Goal: Information Seeking & Learning: Learn about a topic

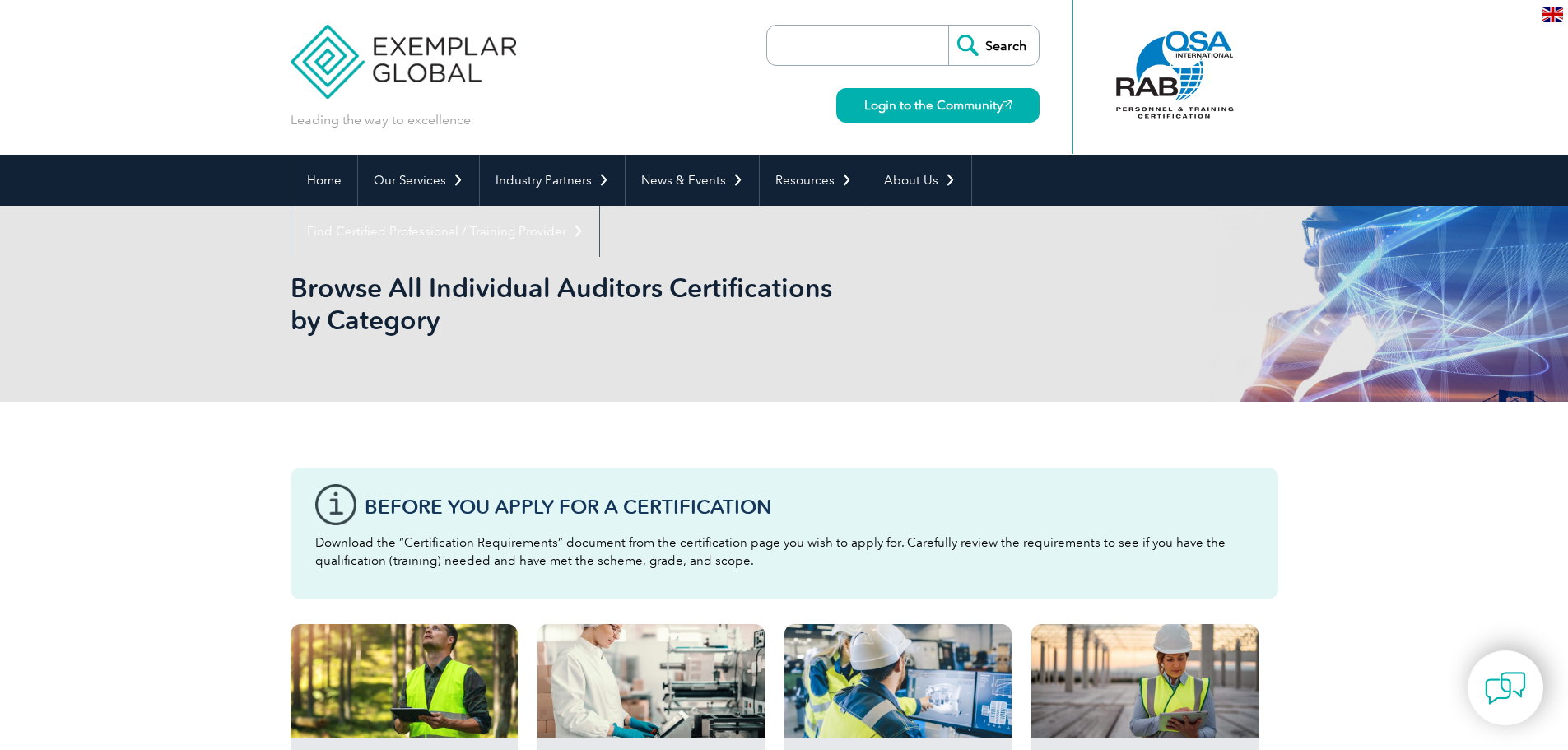
click at [897, 47] on input "search" at bounding box center [861, 45] width 173 height 40
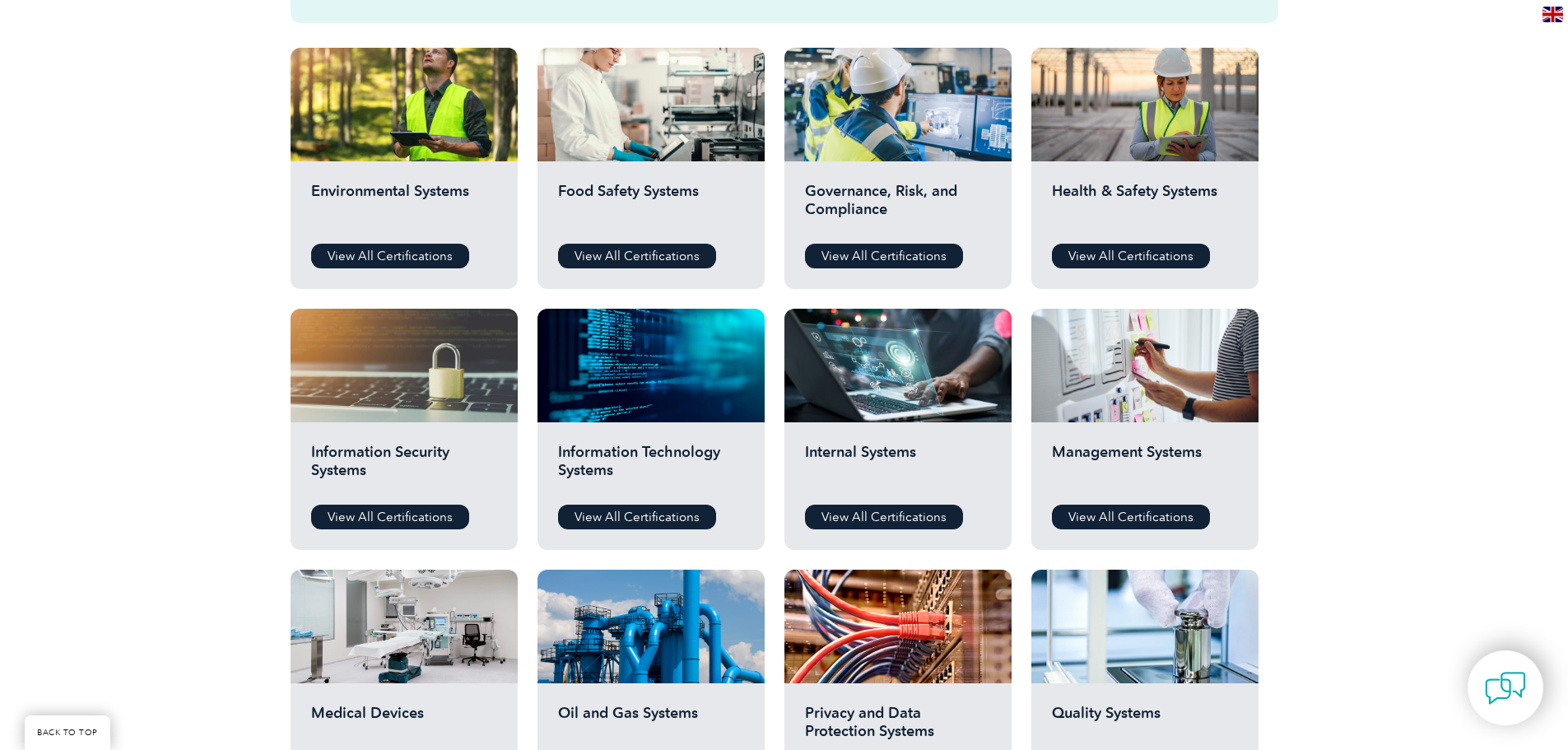
scroll to position [659, 0]
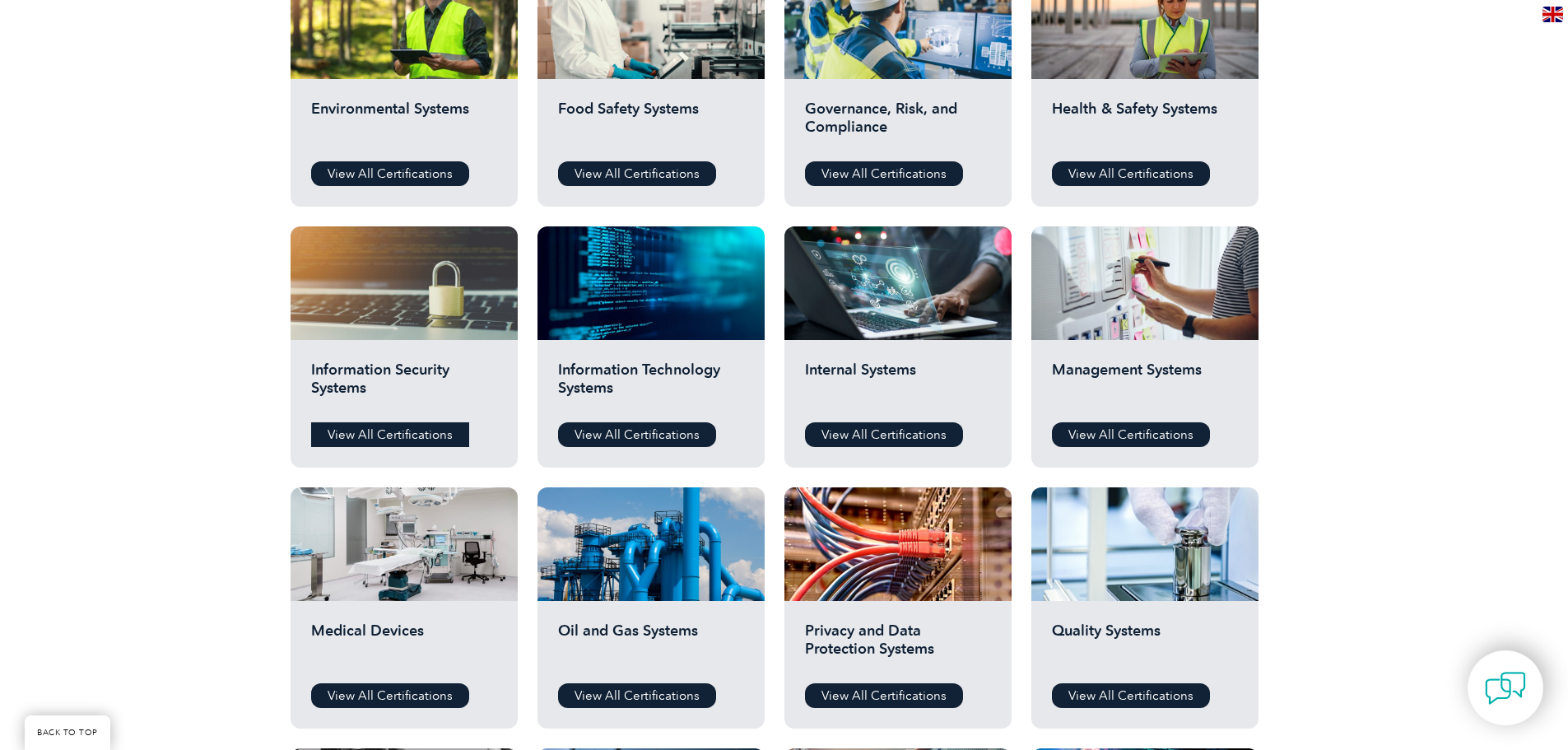
click at [354, 436] on link "View All Certifications" at bounding box center [390, 434] width 158 height 24
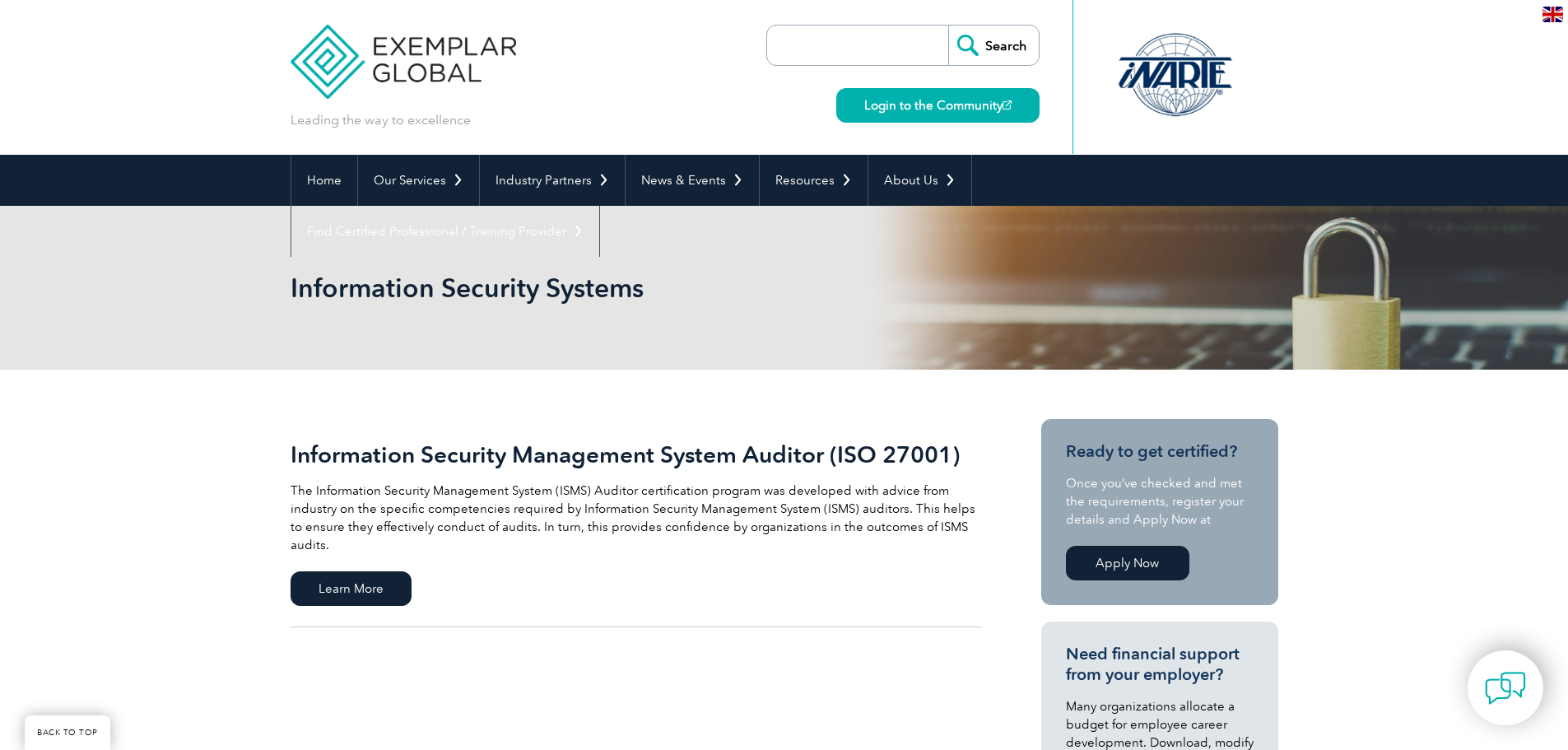
scroll to position [329, 0]
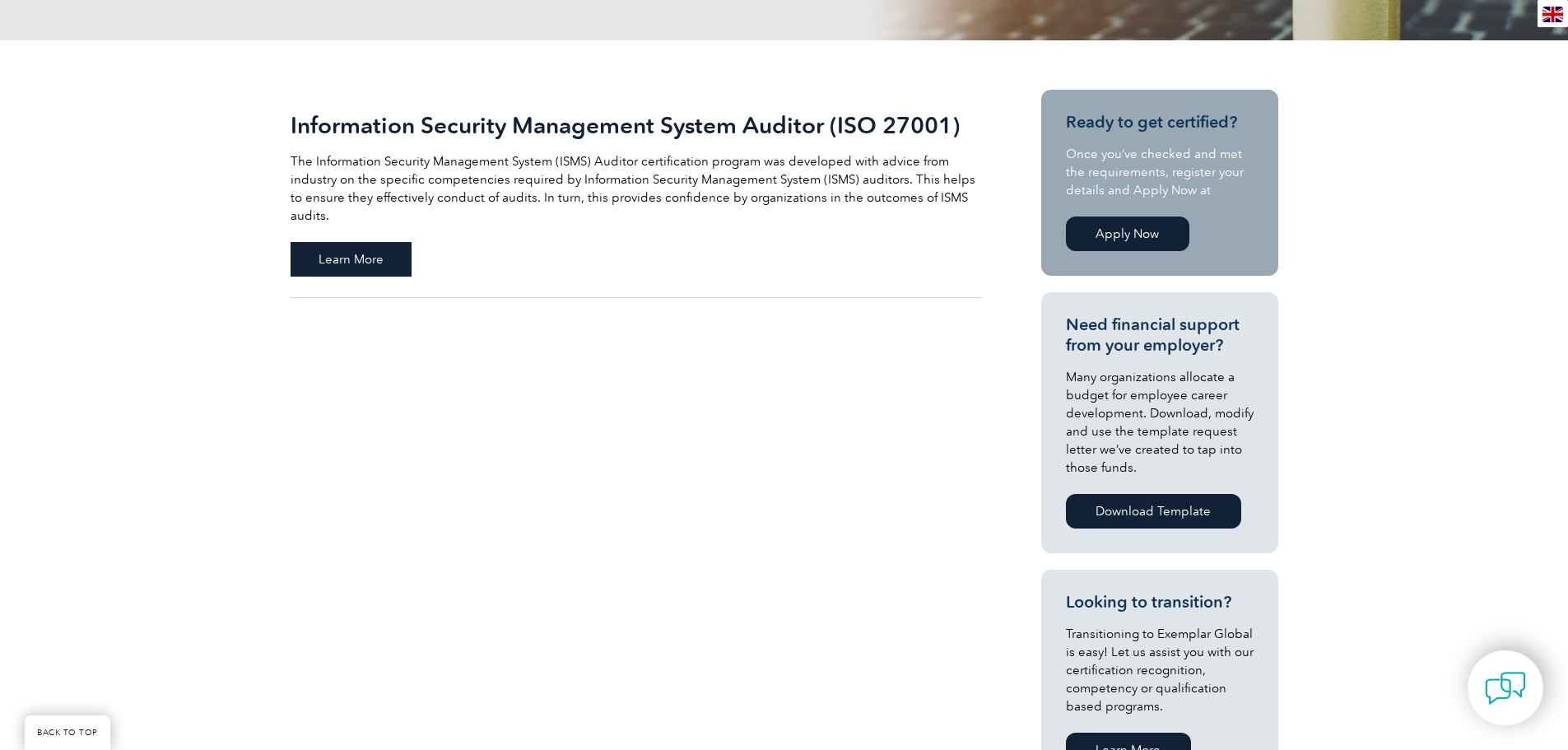
click at [332, 242] on span "Learn More" at bounding box center [351, 259] width 121 height 34
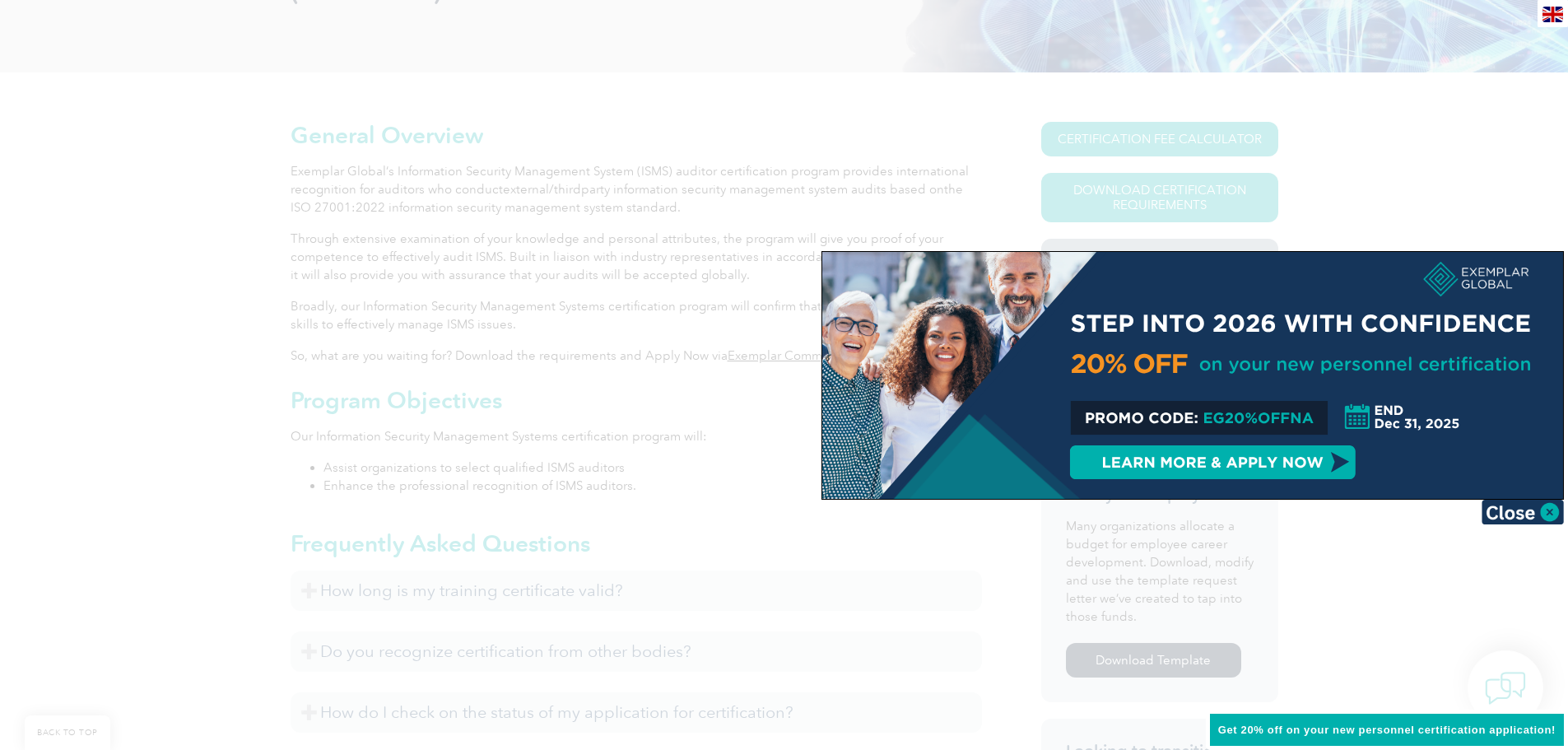
scroll to position [493, 0]
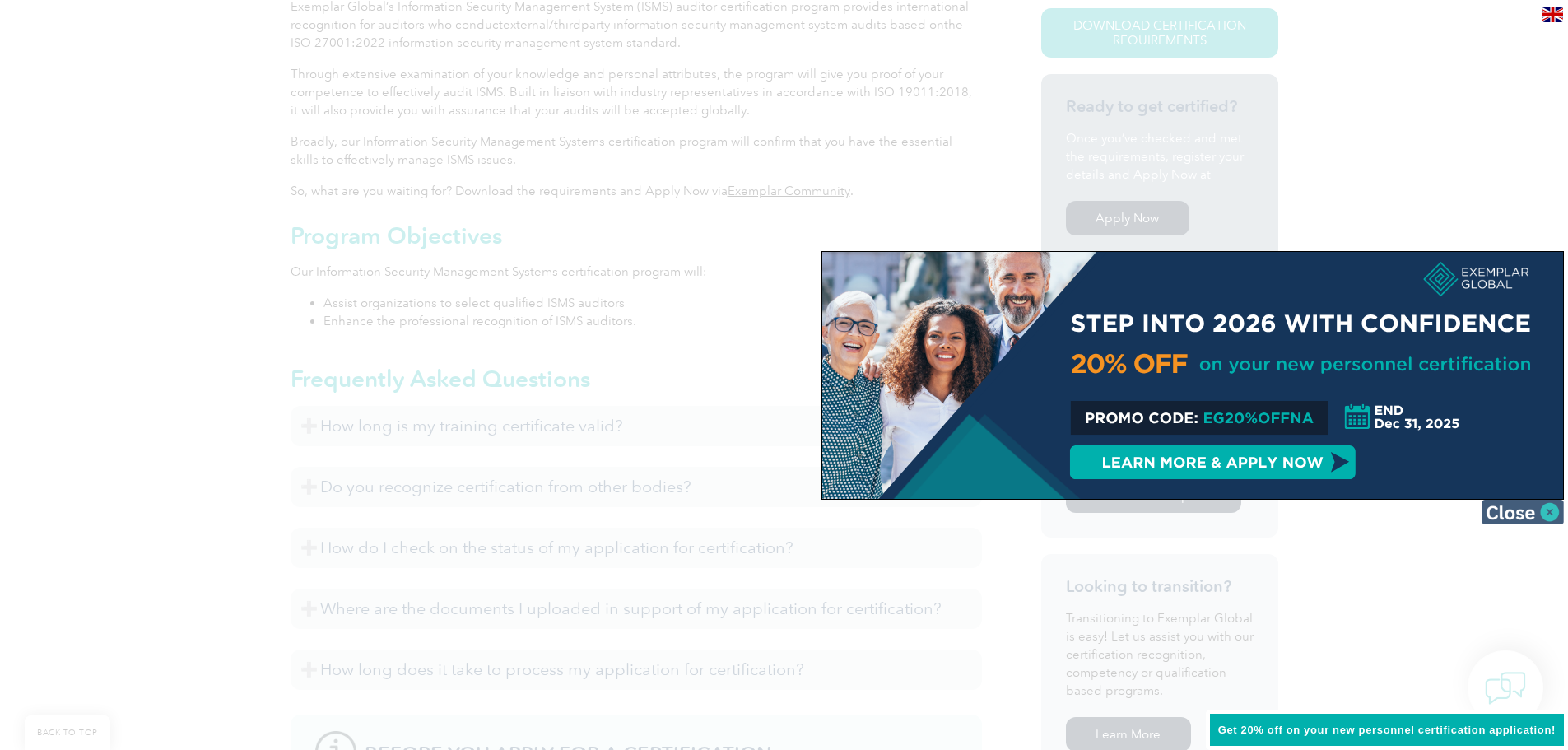
click at [1508, 512] on img at bounding box center [1522, 511] width 82 height 24
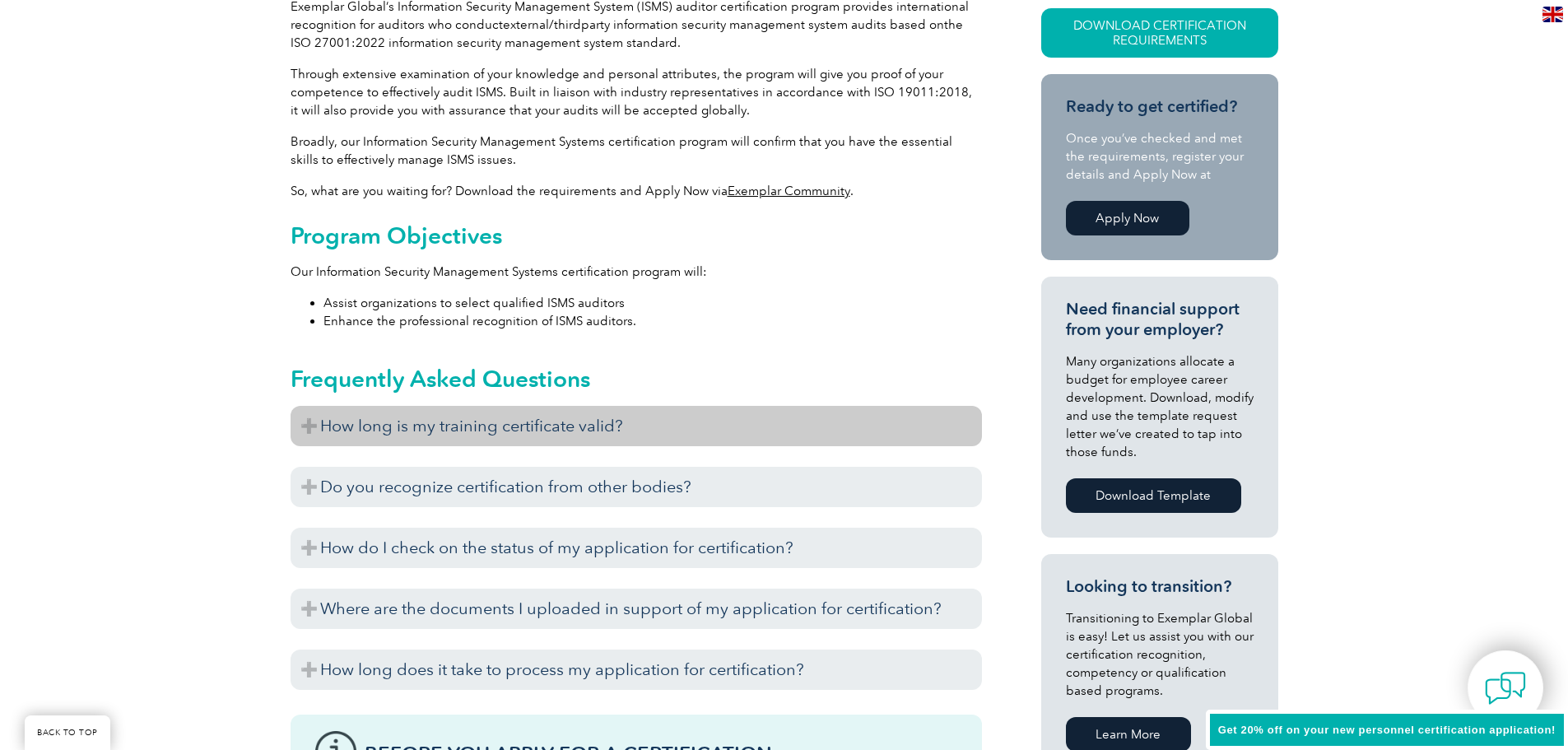
click at [558, 433] on h3 "How long is my training certificate valid?" at bounding box center [635, 426] width 691 height 41
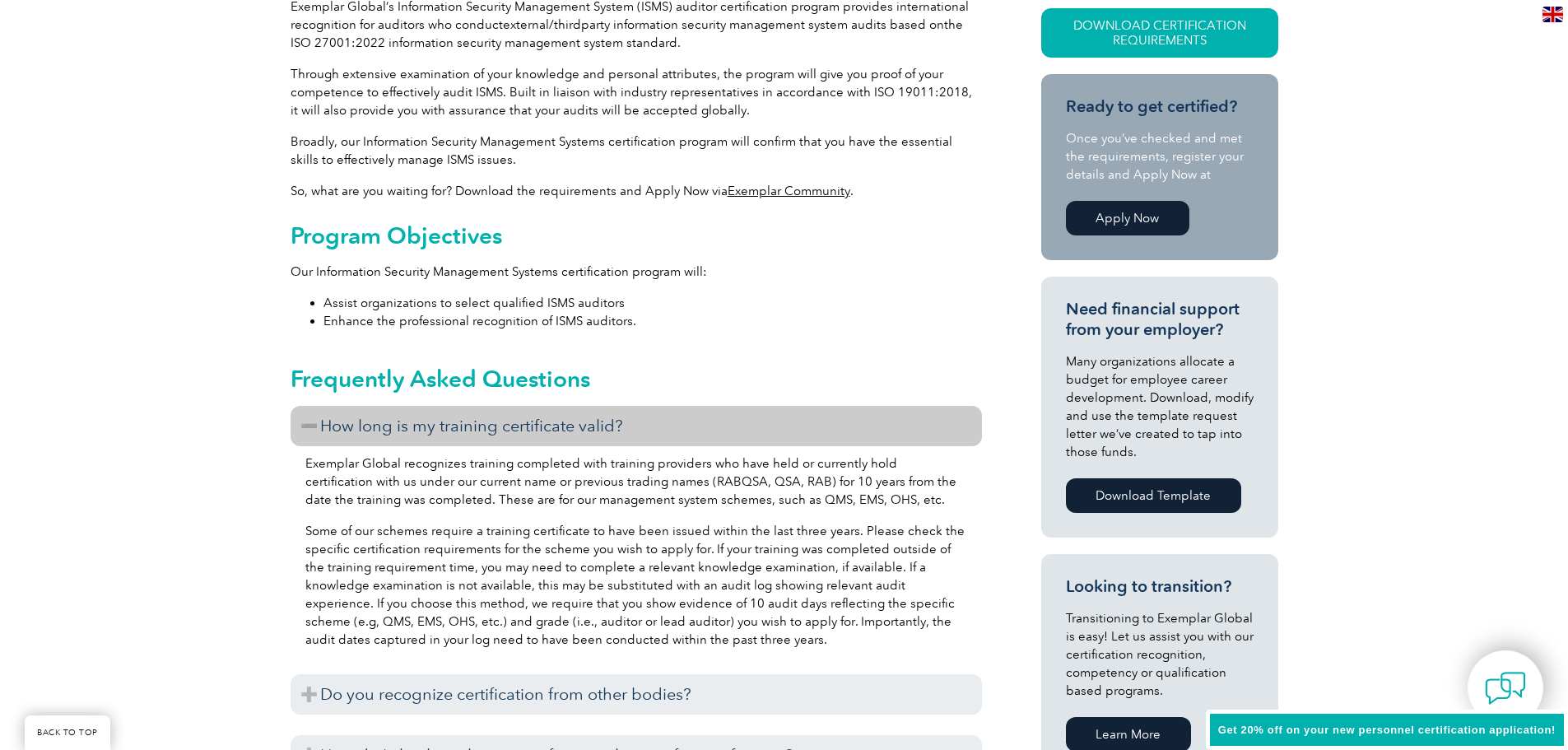
scroll to position [741, 0]
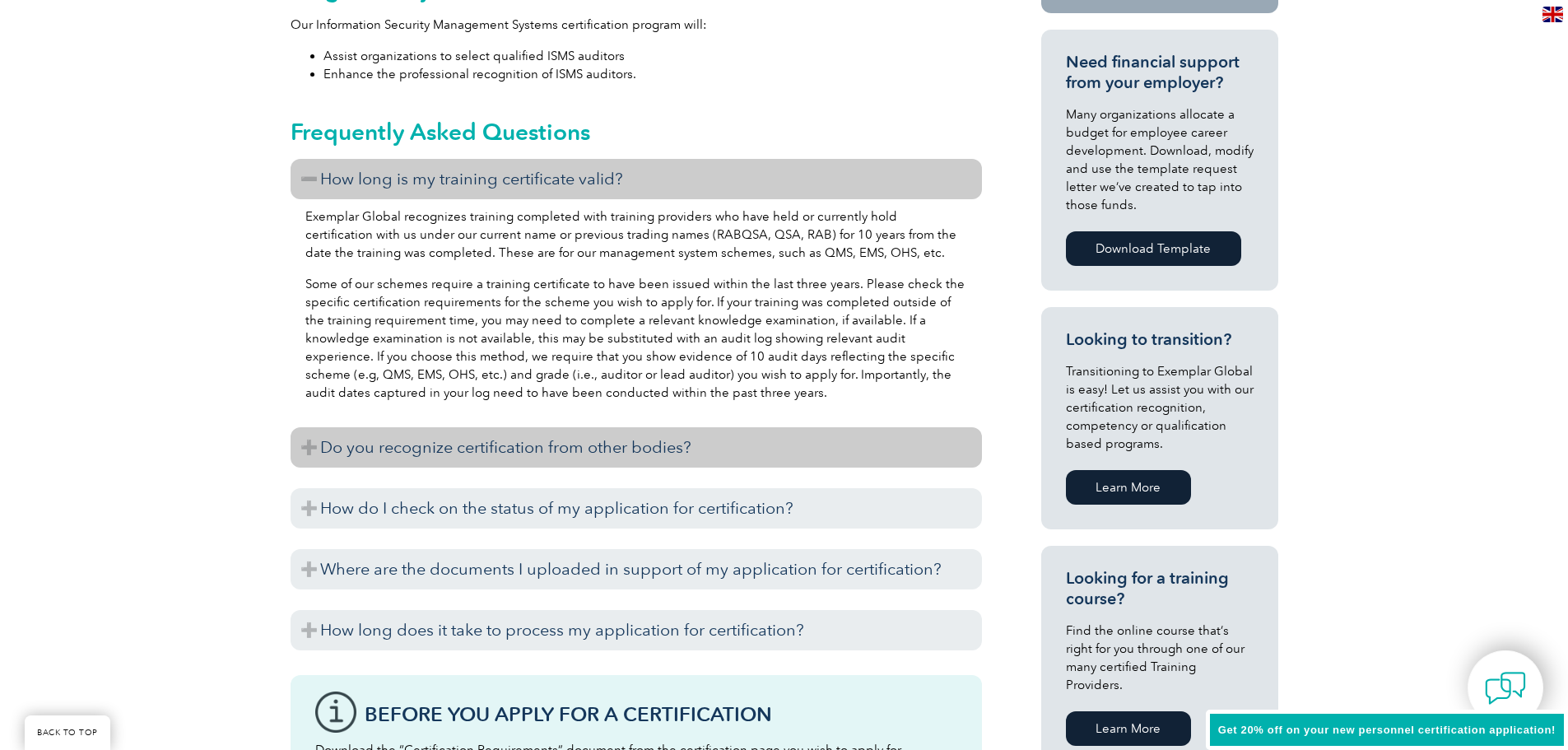
click at [633, 433] on h3 "Do you recognize certification from other bodies?" at bounding box center [635, 447] width 691 height 41
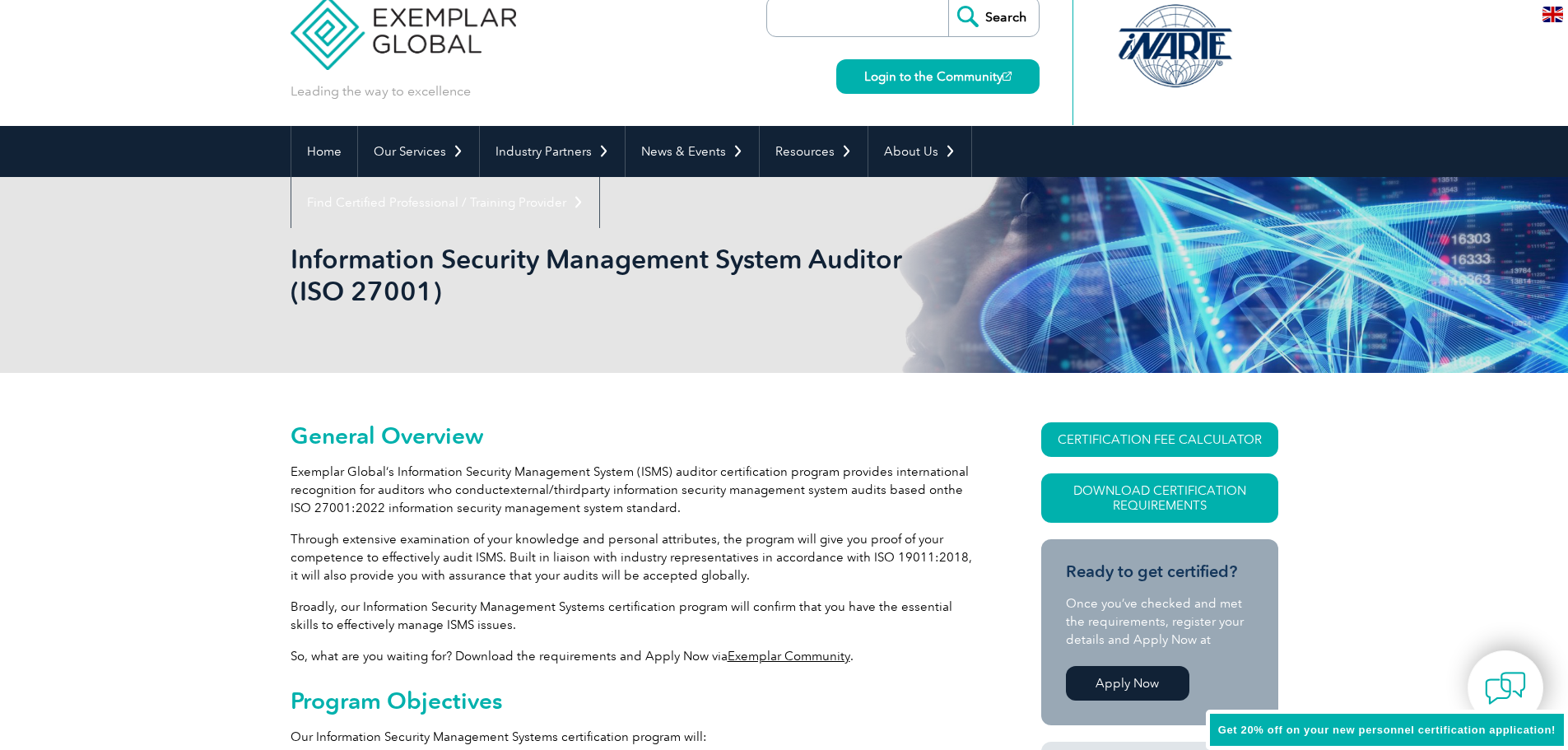
scroll to position [0, 0]
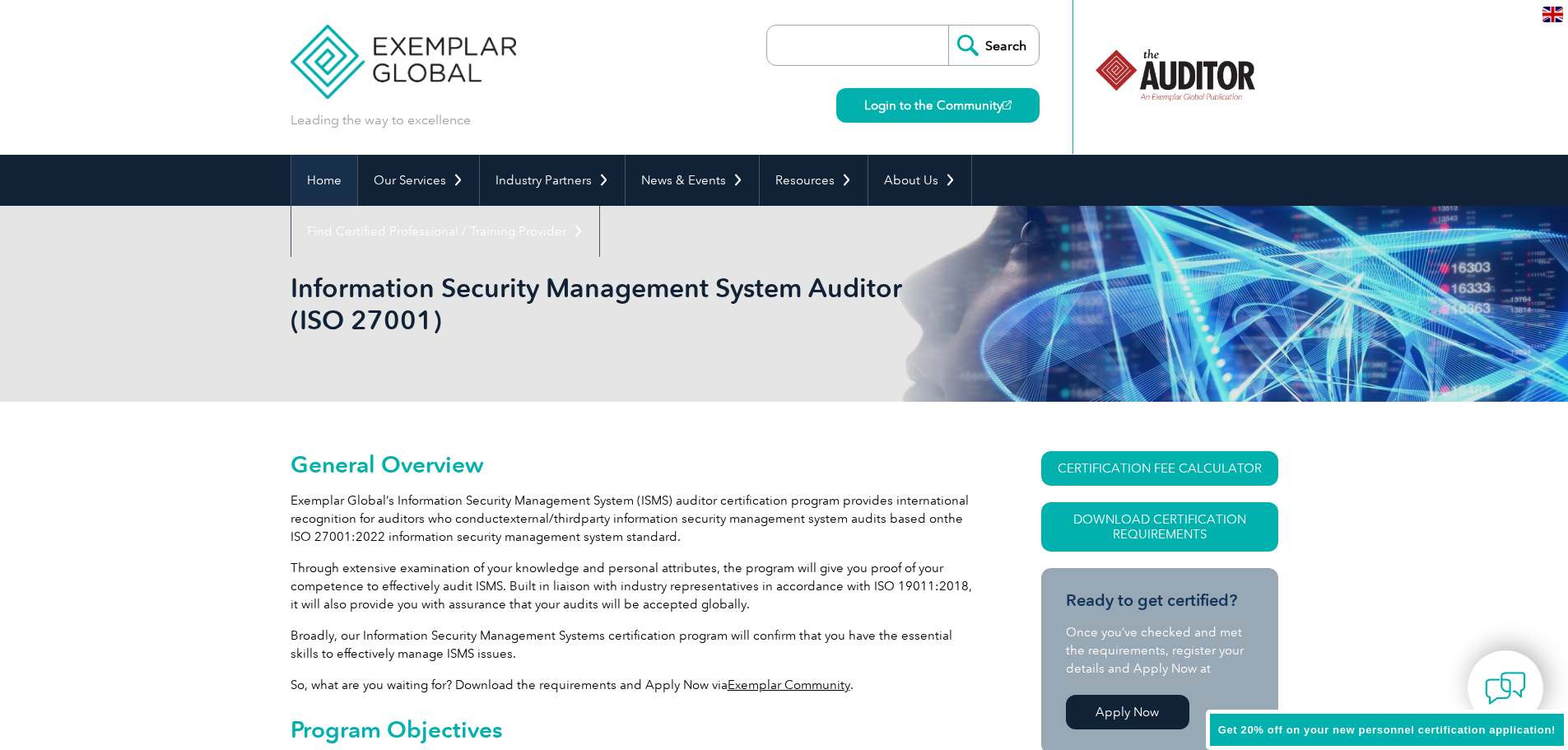
click at [331, 173] on link "Home" at bounding box center [324, 180] width 66 height 51
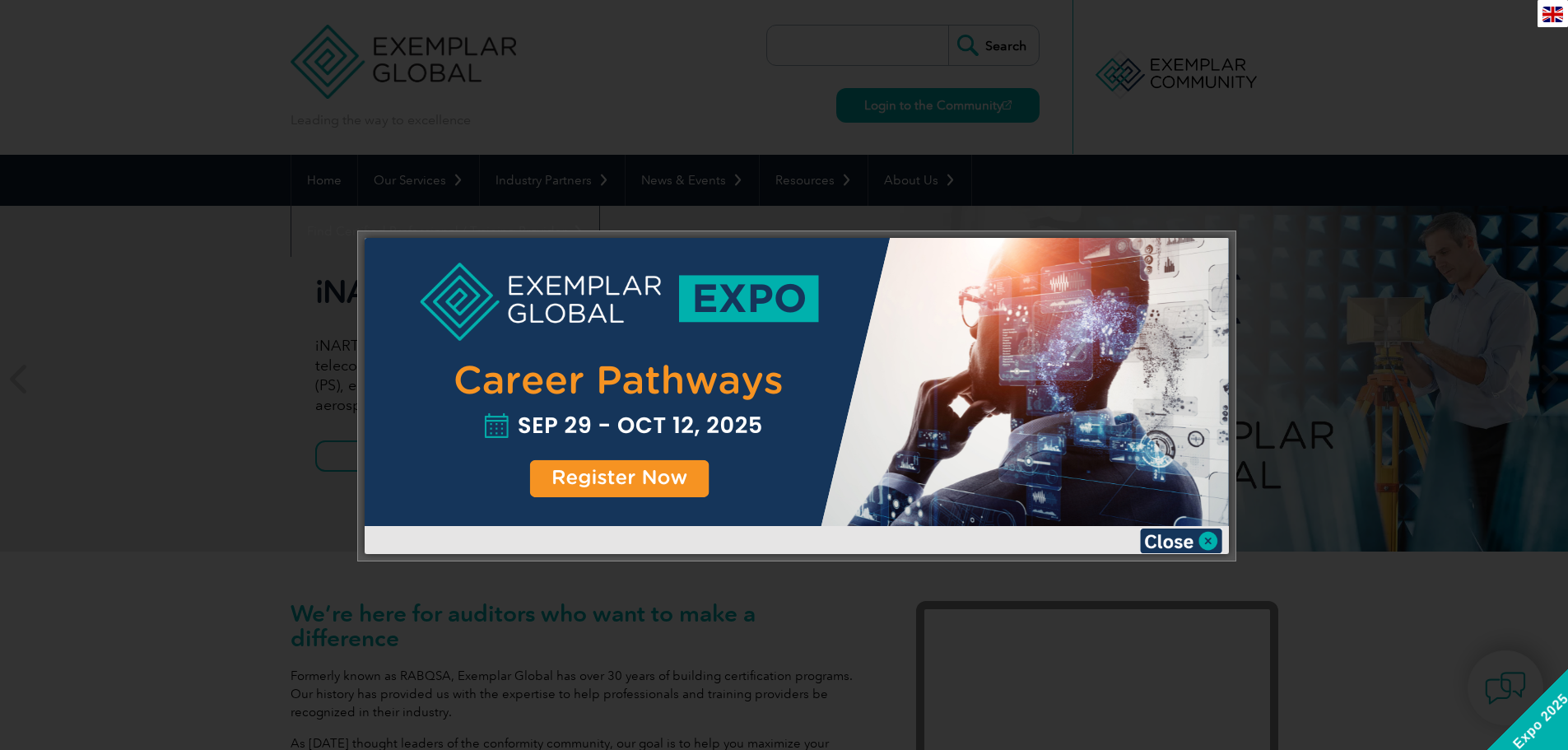
click at [1170, 547] on img at bounding box center [1180, 540] width 82 height 24
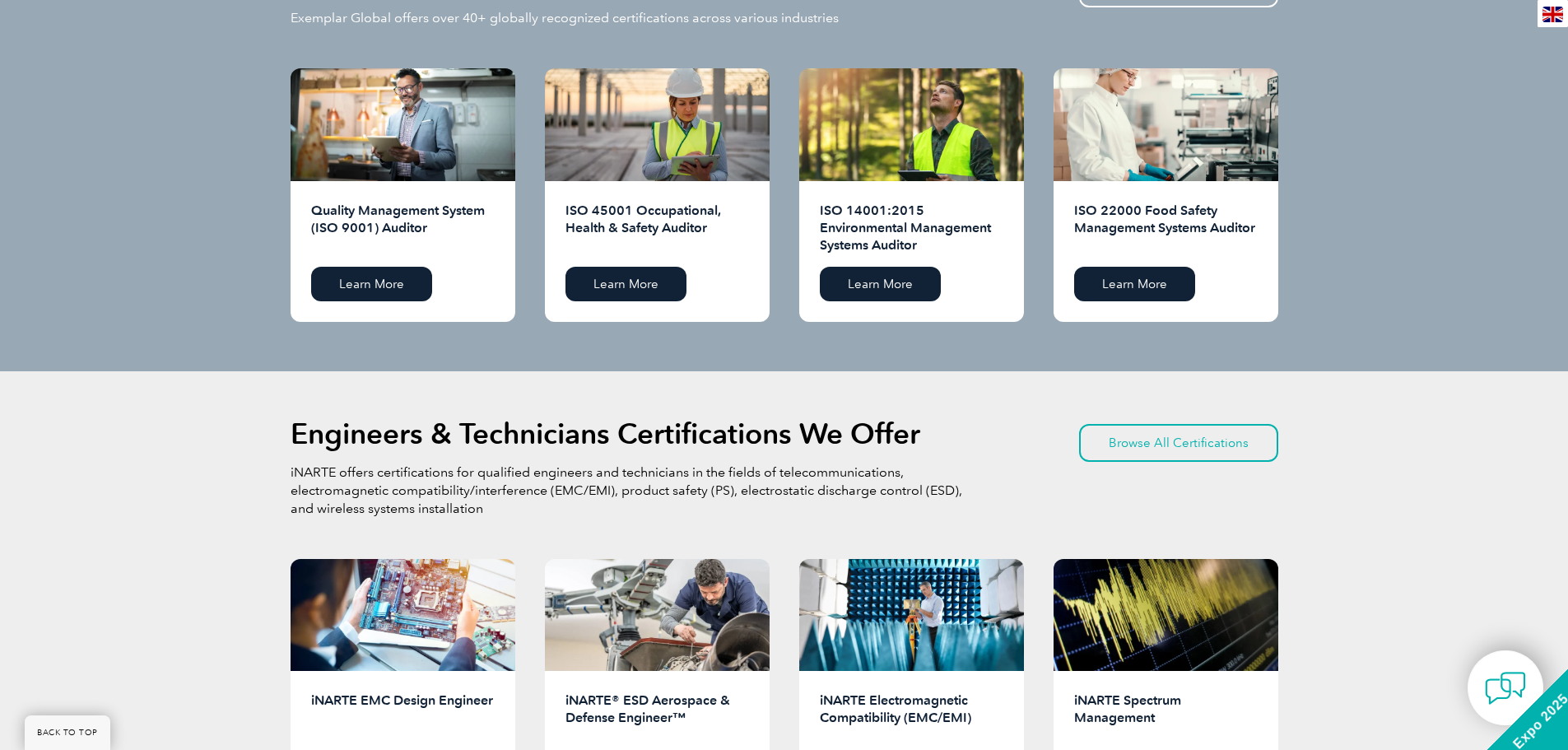
scroll to position [1481, 0]
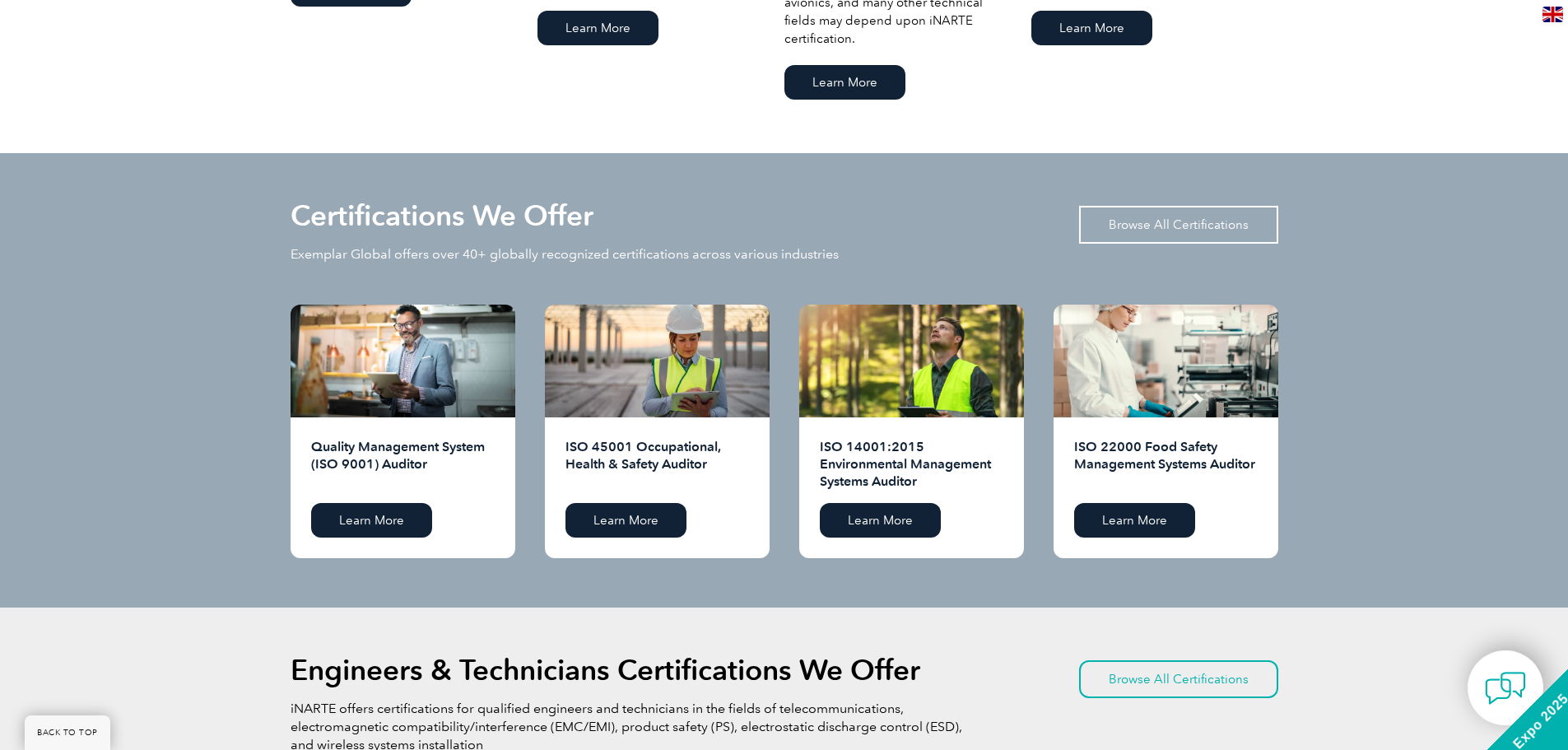
click at [1210, 210] on link "Browse All Certifications" at bounding box center [1178, 225] width 199 height 38
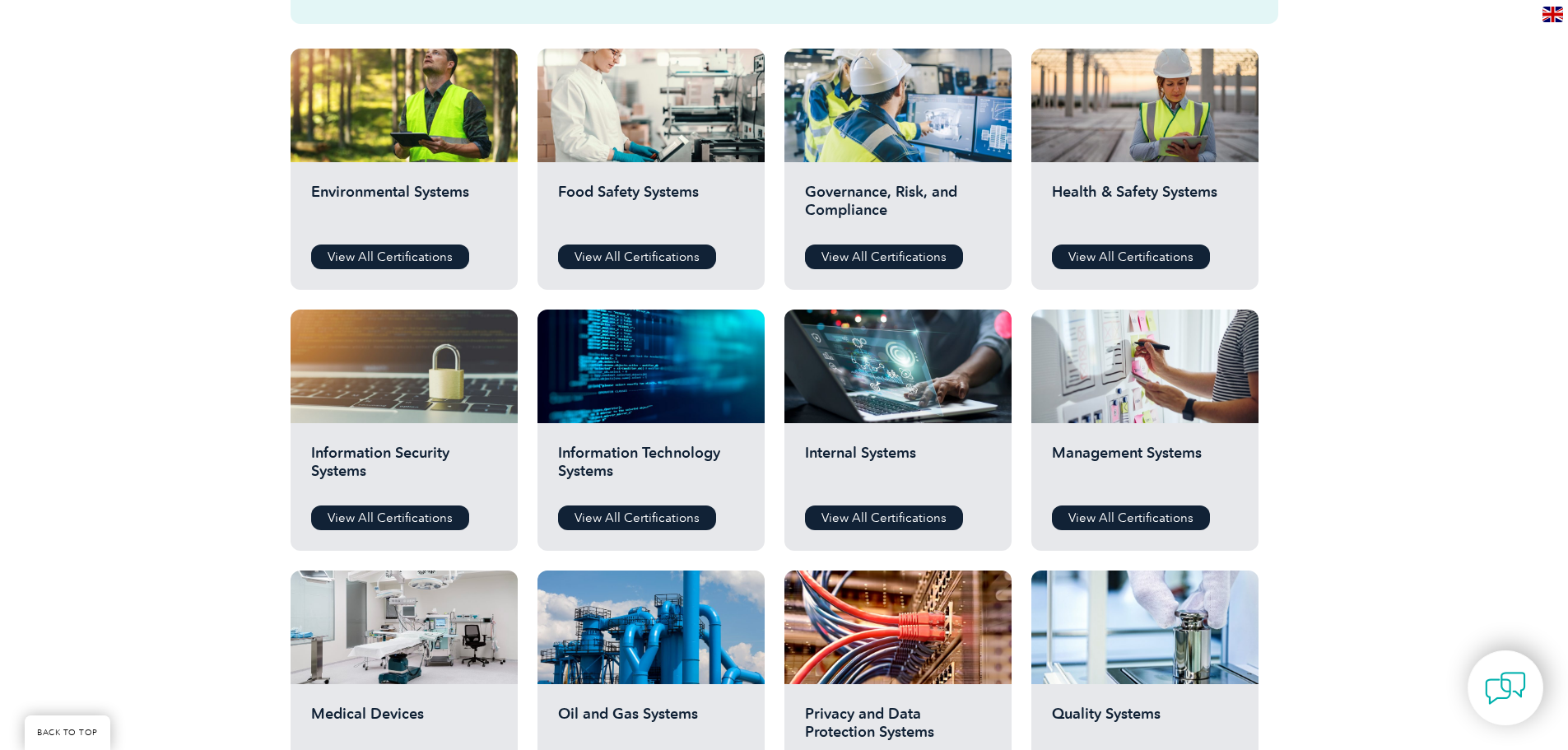
scroll to position [576, 0]
click at [390, 522] on link "View All Certifications" at bounding box center [390, 516] width 158 height 24
